Goal: Transaction & Acquisition: Purchase product/service

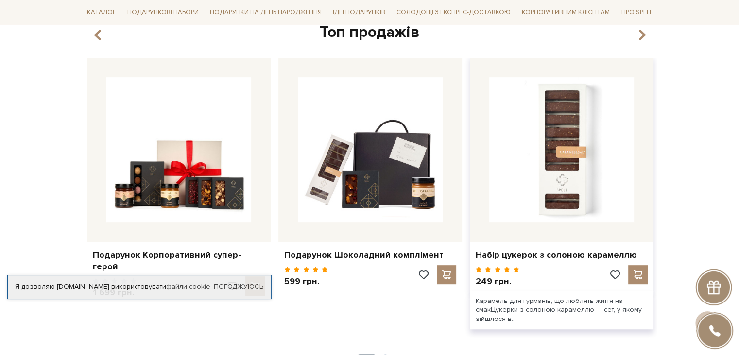
scroll to position [389, 0]
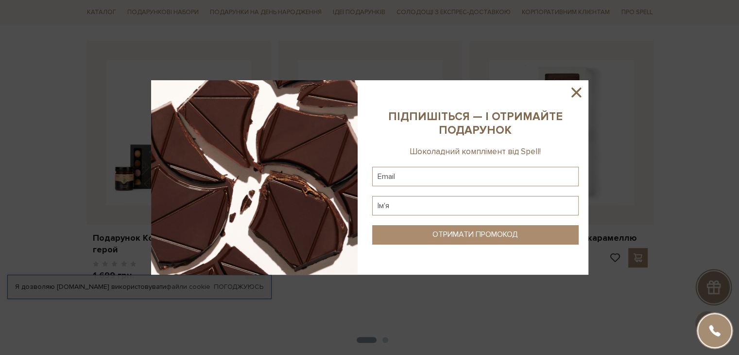
drag, startPoint x: 575, startPoint y: 91, endPoint x: 616, endPoint y: 127, distance: 54.1
click at [576, 91] on icon at bounding box center [576, 92] width 17 height 17
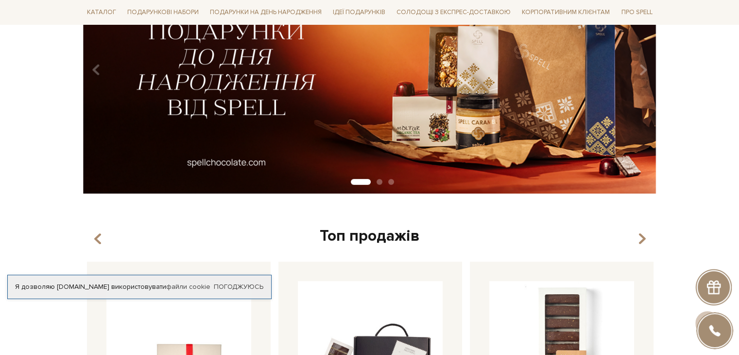
scroll to position [49, 0]
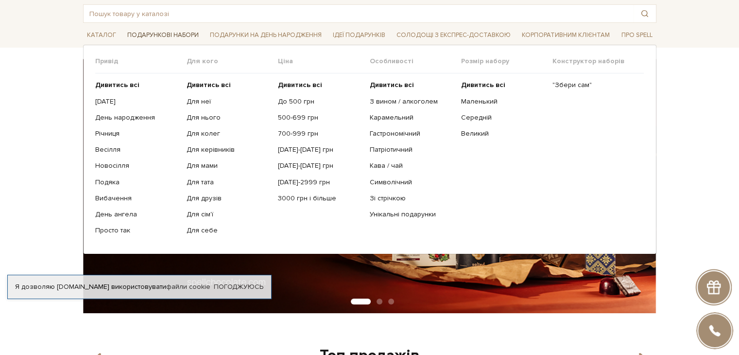
click at [167, 36] on span "Подарункові набори" at bounding box center [162, 35] width 79 height 15
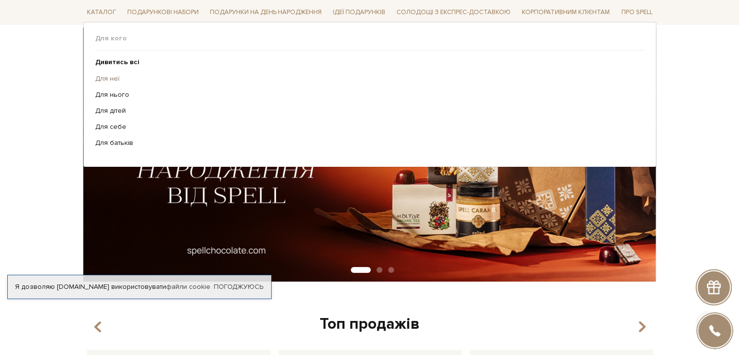
scroll to position [97, 0]
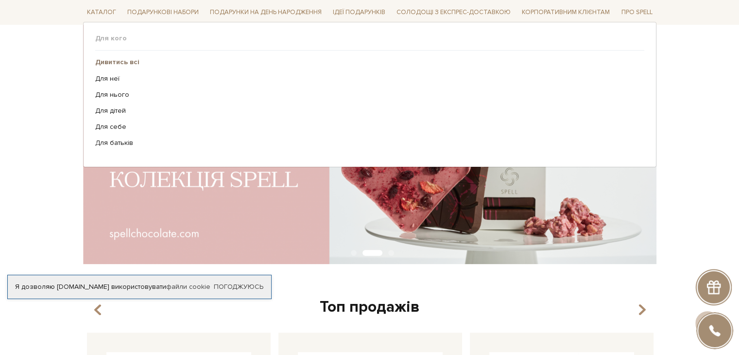
click at [116, 63] on b "Дивитись всі" at bounding box center [117, 62] width 44 height 8
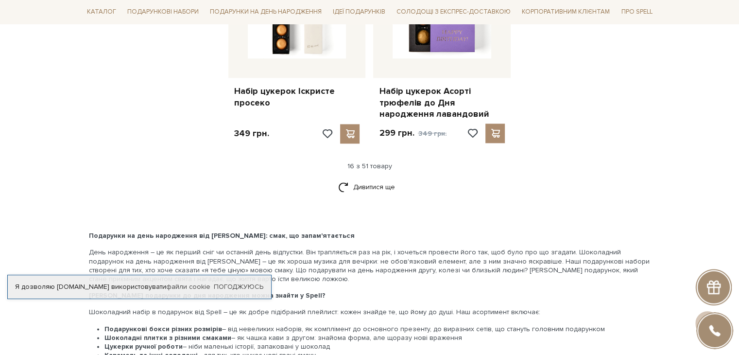
scroll to position [1458, 0]
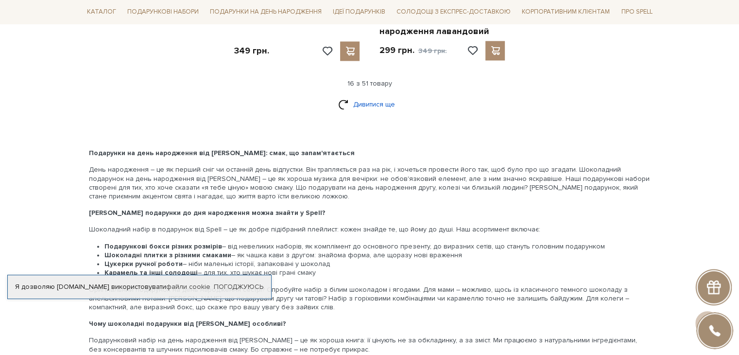
click at [391, 96] on link "Дивитися ще" at bounding box center [369, 104] width 63 height 17
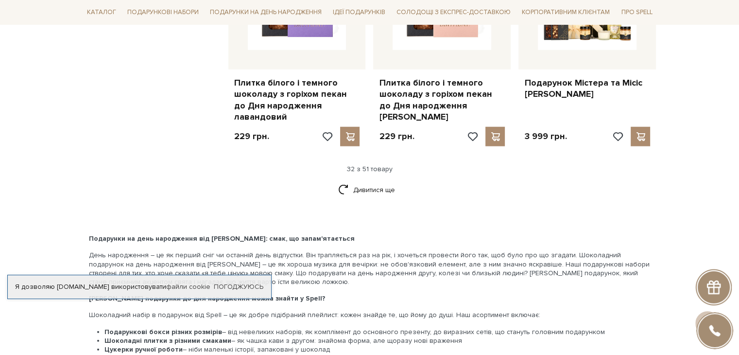
scroll to position [2478, 0]
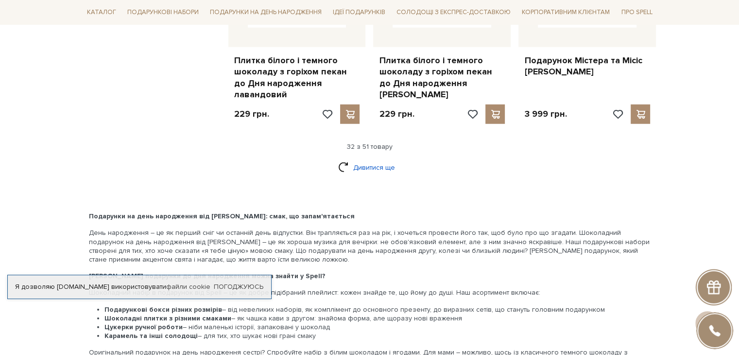
click at [387, 159] on link "Дивитися ще" at bounding box center [369, 167] width 63 height 17
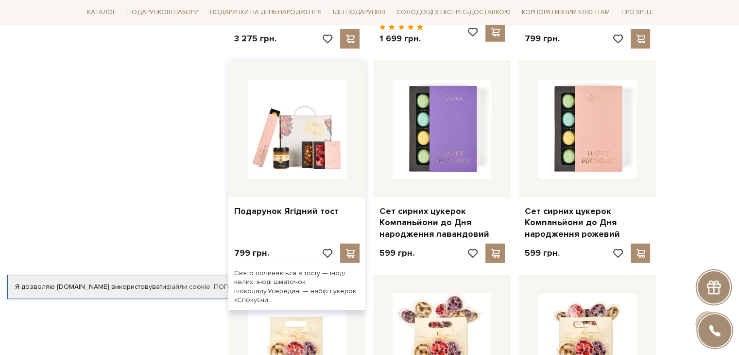
scroll to position [2770, 0]
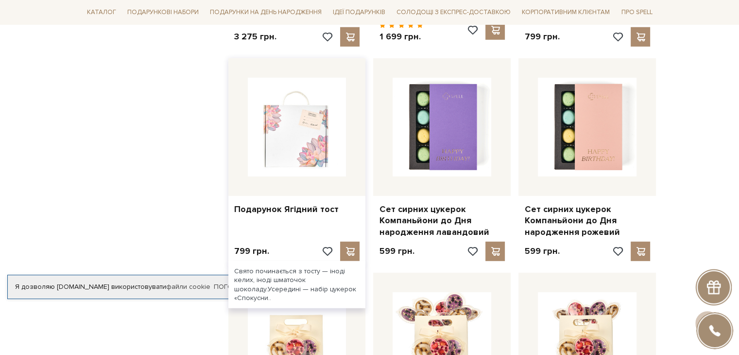
click at [300, 86] on img at bounding box center [297, 127] width 99 height 99
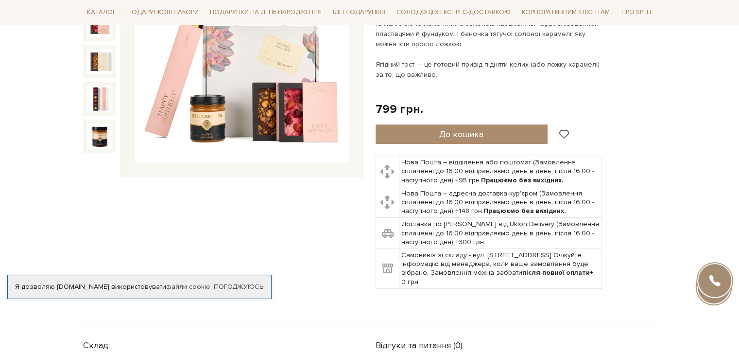
scroll to position [97, 0]
